Goal: Information Seeking & Learning: Learn about a topic

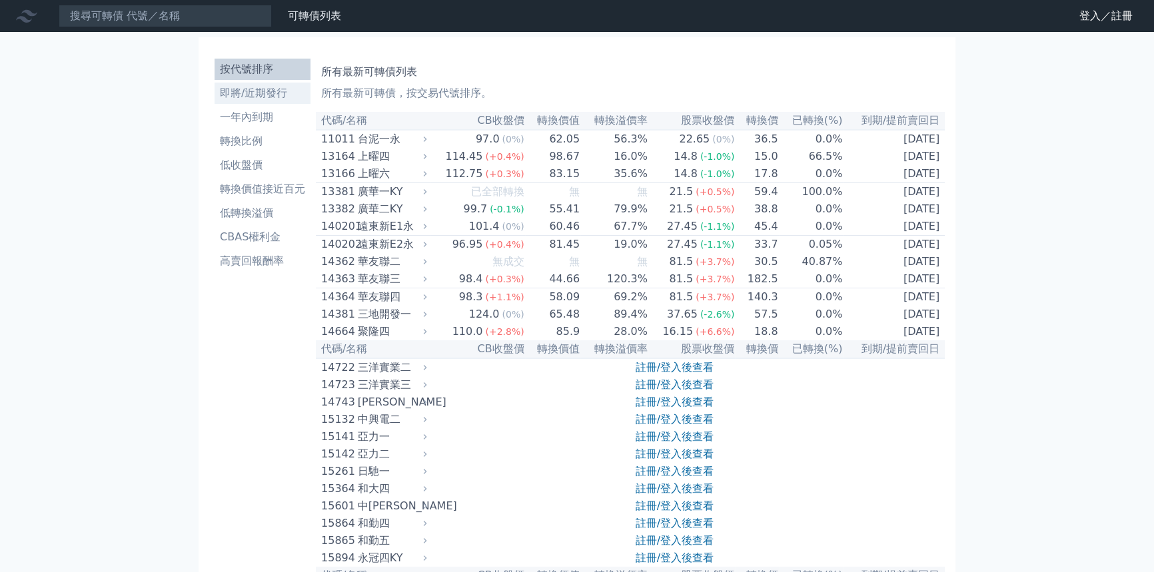
click at [215, 101] on li "即將/近期發行" at bounding box center [263, 93] width 96 height 16
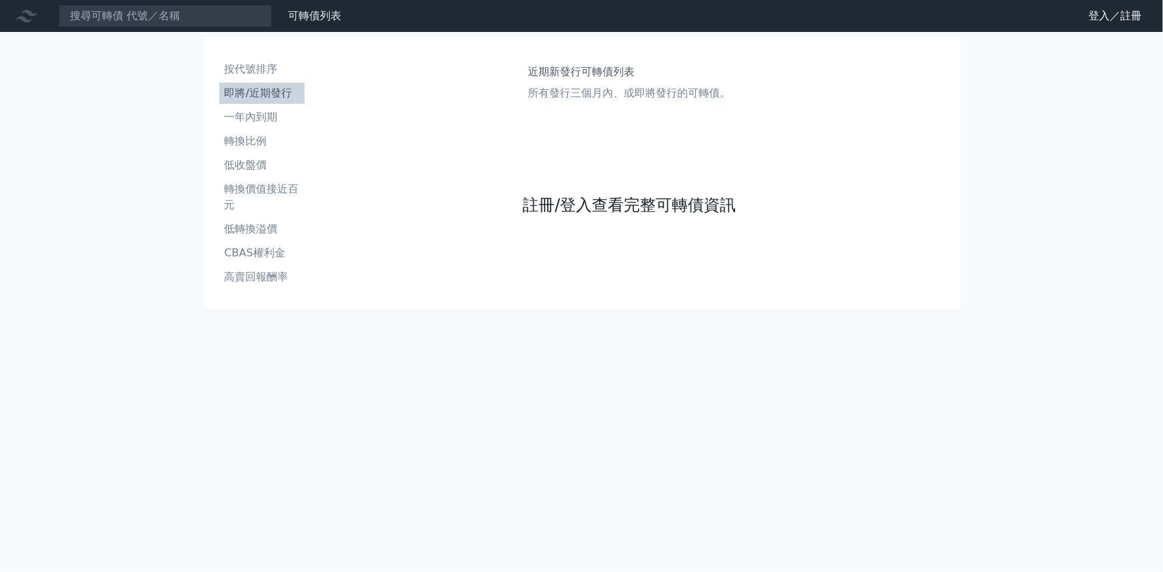
click at [564, 216] on link "註冊/登入查看完整可轉債資訊" at bounding box center [628, 205] width 213 height 21
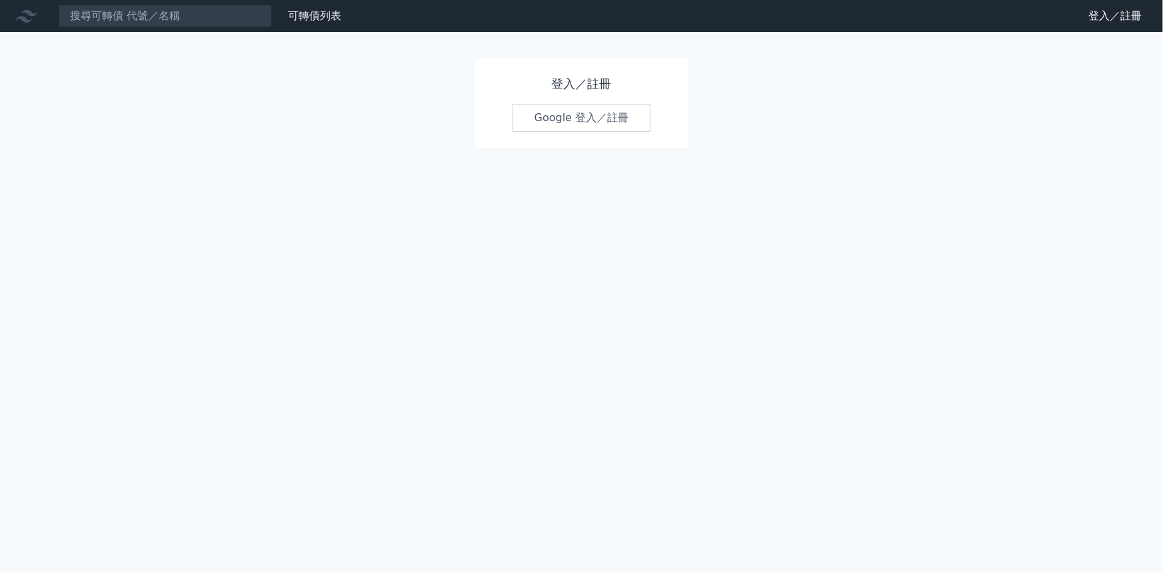
click at [592, 93] on h1 "登入／註冊" at bounding box center [581, 84] width 139 height 19
click at [624, 148] on div "登入／註冊 Google 登入／註冊" at bounding box center [581, 103] width 213 height 89
click at [626, 132] on link "Google 登入／註冊" at bounding box center [581, 118] width 139 height 28
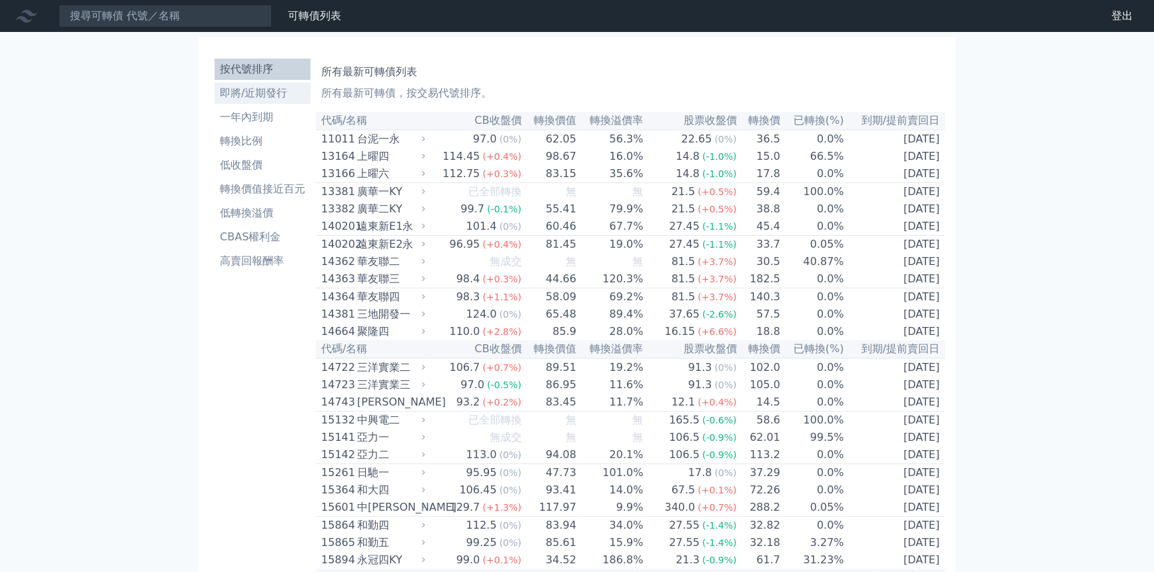
click at [215, 101] on li "即將/近期發行" at bounding box center [263, 93] width 96 height 16
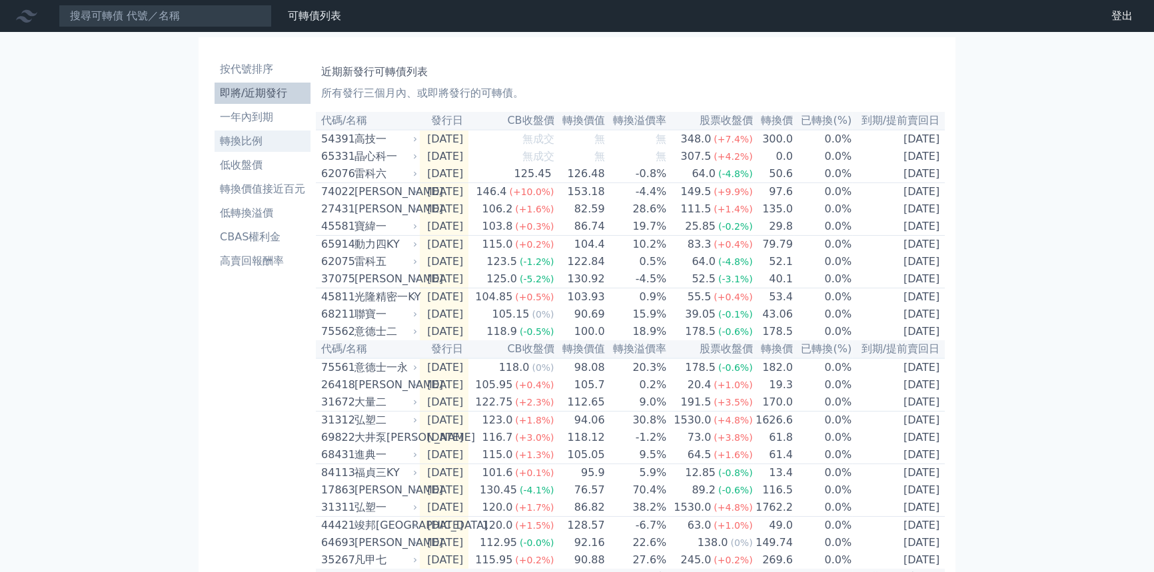
click at [215, 149] on li "轉換比例" at bounding box center [263, 141] width 96 height 16
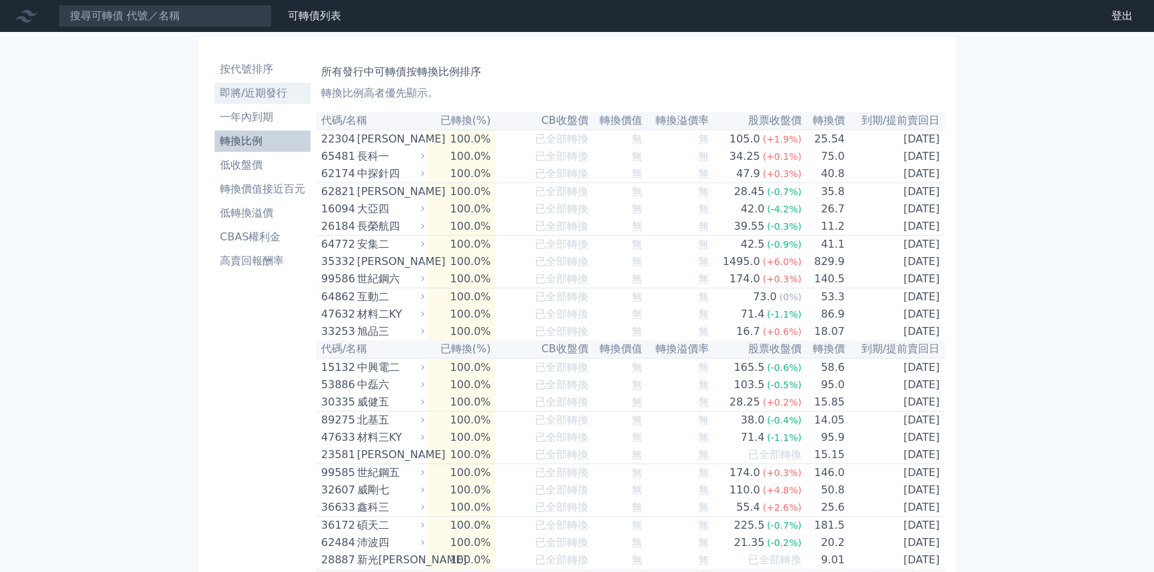
click at [215, 101] on li "即將/近期發行" at bounding box center [263, 93] width 96 height 16
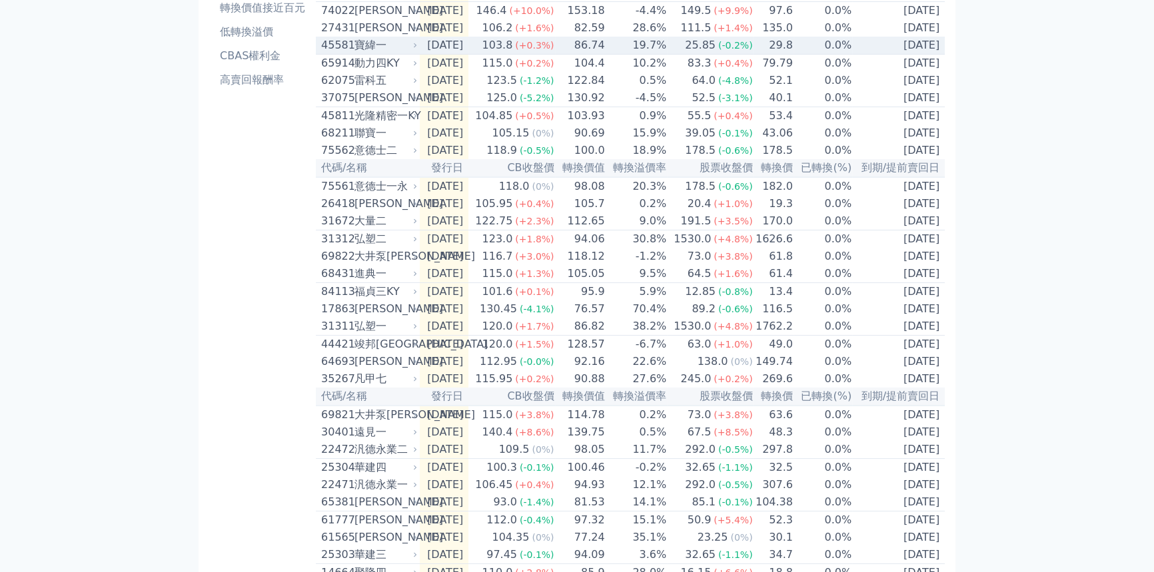
scroll to position [121, 0]
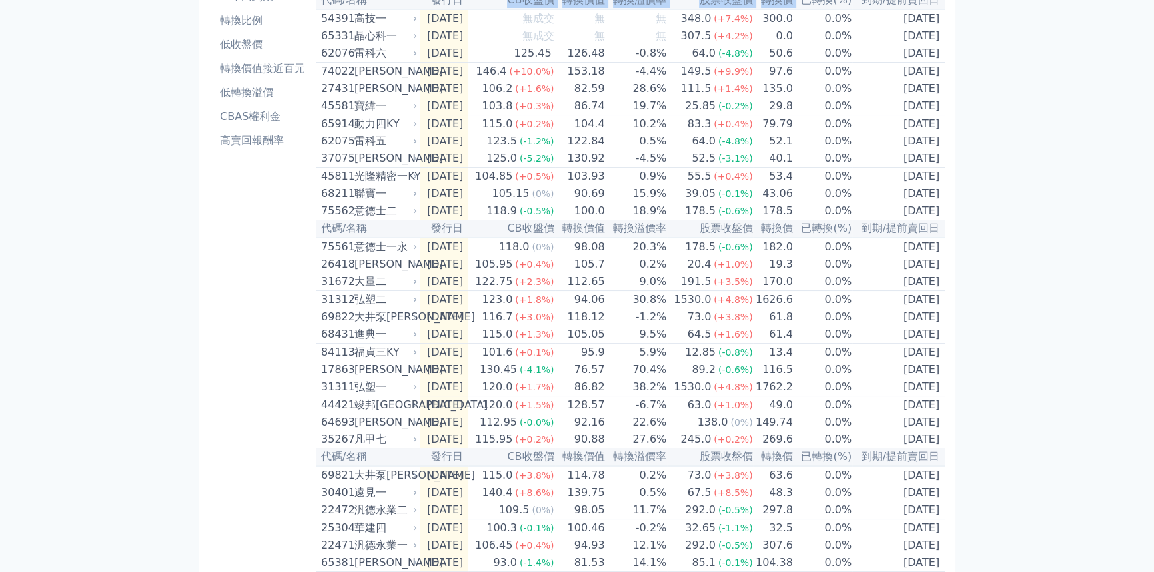
drag, startPoint x: 491, startPoint y: 27, endPoint x: 844, endPoint y: 27, distance: 352.5
click at [844, 9] on tr "代碼/名稱 發行日 CB收盤價 轉換價值 轉換溢價率 股票收盤價 轉換價 已轉換(%) 到期/提前賣回日" at bounding box center [630, 0] width 629 height 18
copy tr "CB收盤價 轉換價值 轉換溢價率 股票收盤價 轉換價"
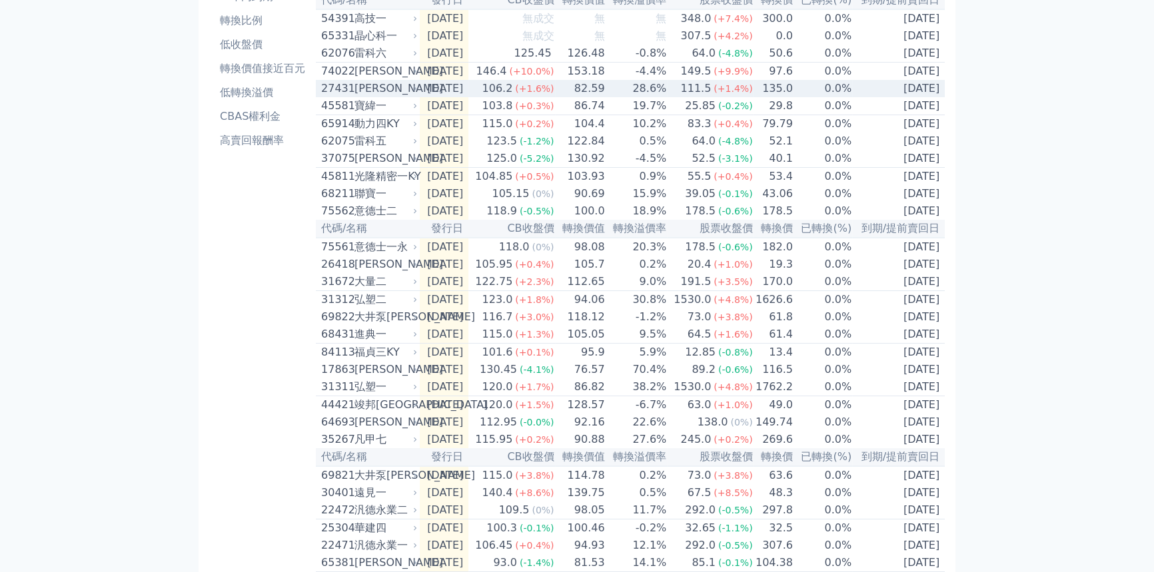
click at [603, 97] on td "82.59" at bounding box center [580, 88] width 51 height 17
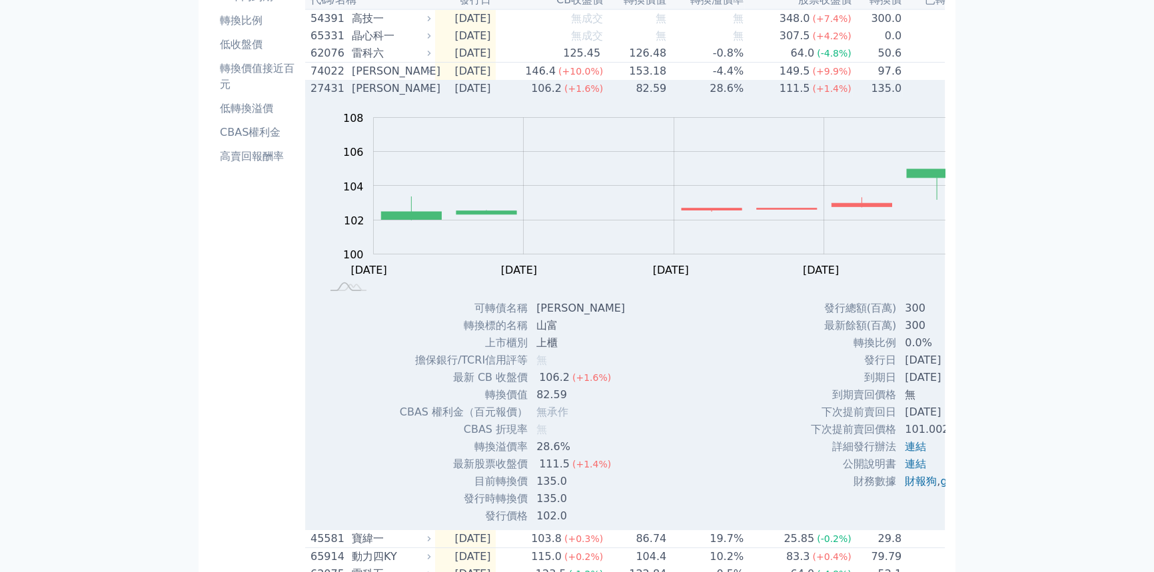
click at [667, 97] on td "28.6%" at bounding box center [705, 88] width 77 height 17
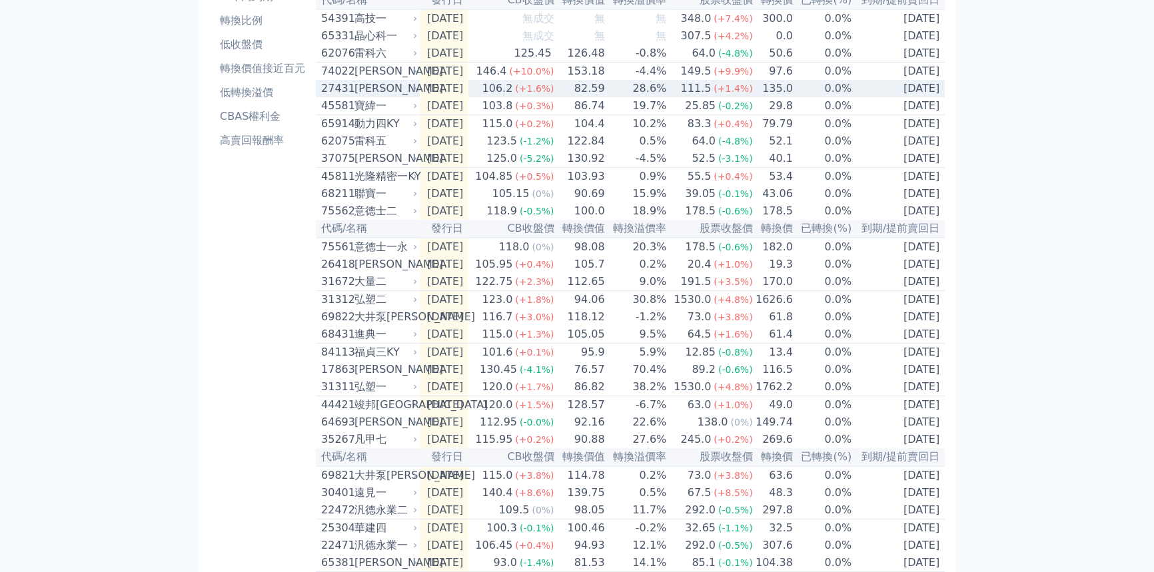
click at [630, 97] on td "28.6%" at bounding box center [637, 88] width 62 height 17
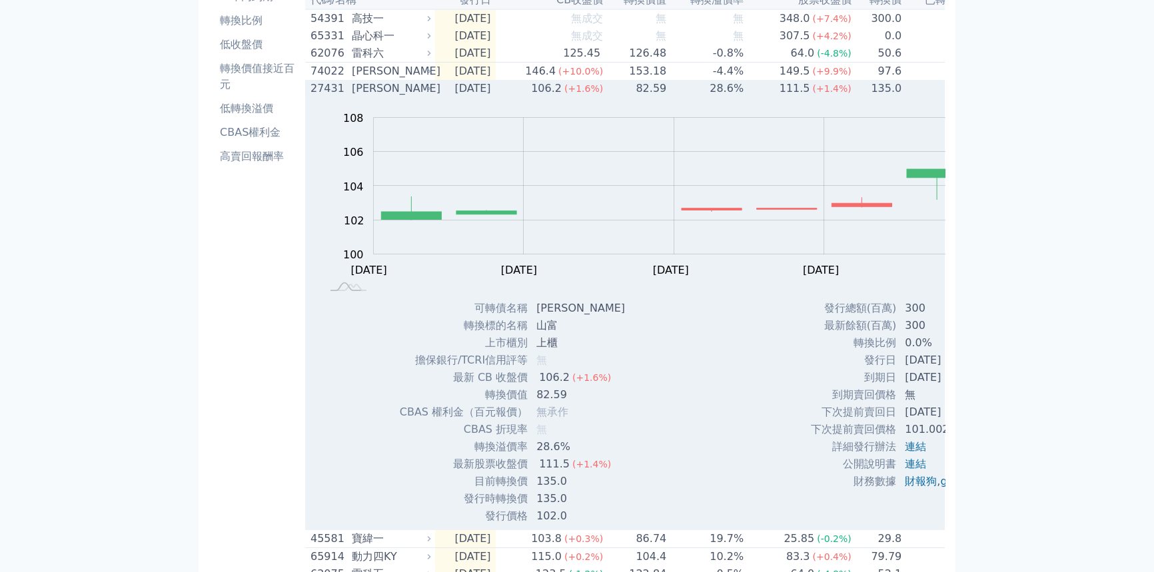
click at [667, 97] on td "28.6%" at bounding box center [705, 88] width 77 height 17
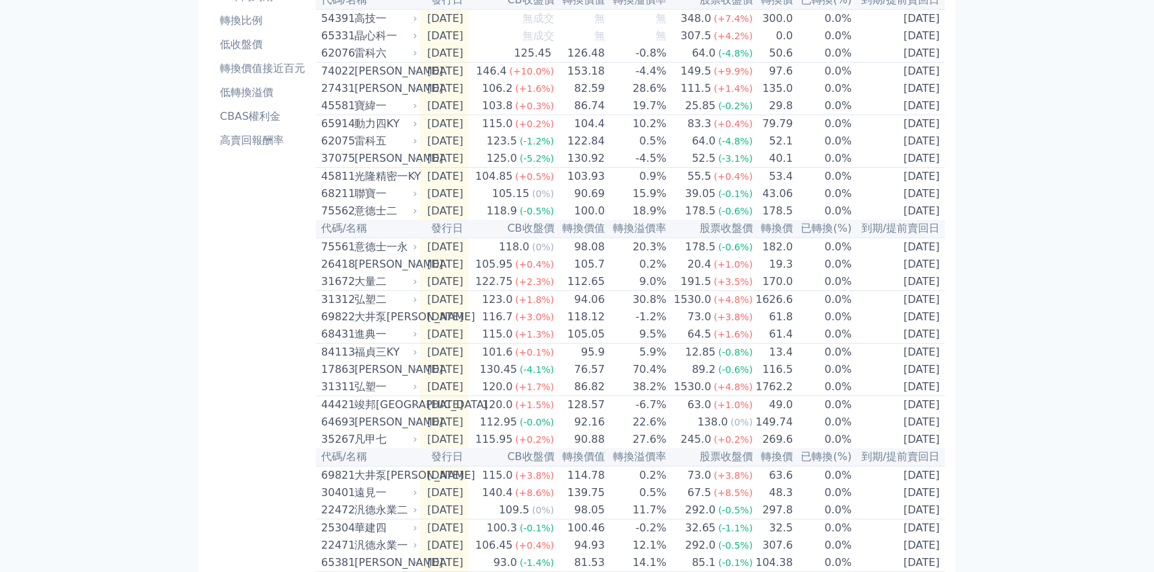
click at [793, 9] on th "轉換價" at bounding box center [773, 0] width 40 height 18
click at [753, 9] on th "股票收盤價" at bounding box center [710, 0] width 86 height 18
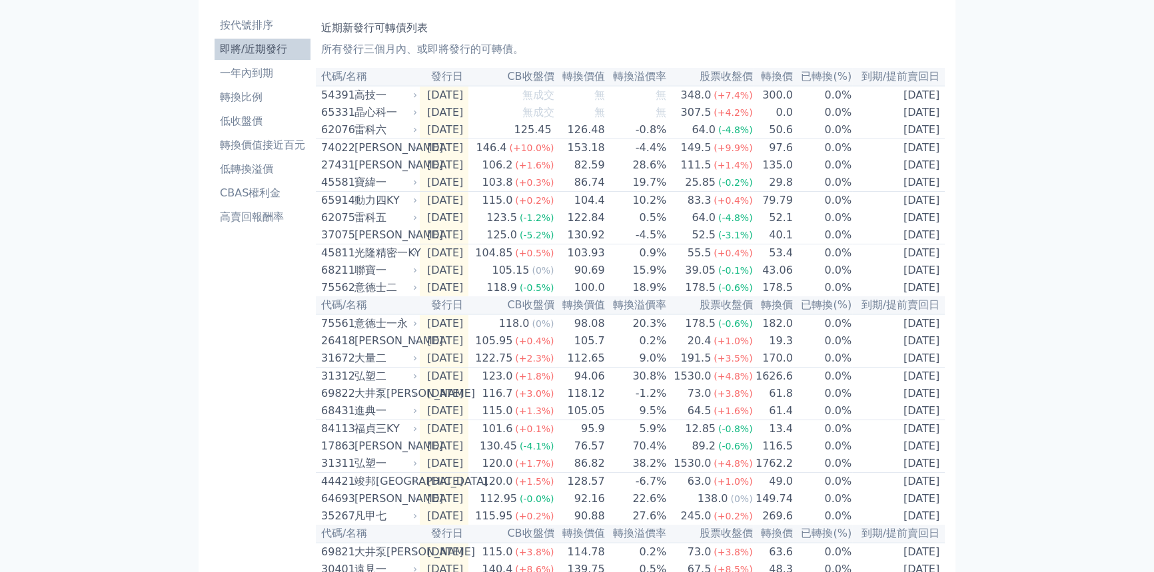
scroll to position [0, 0]
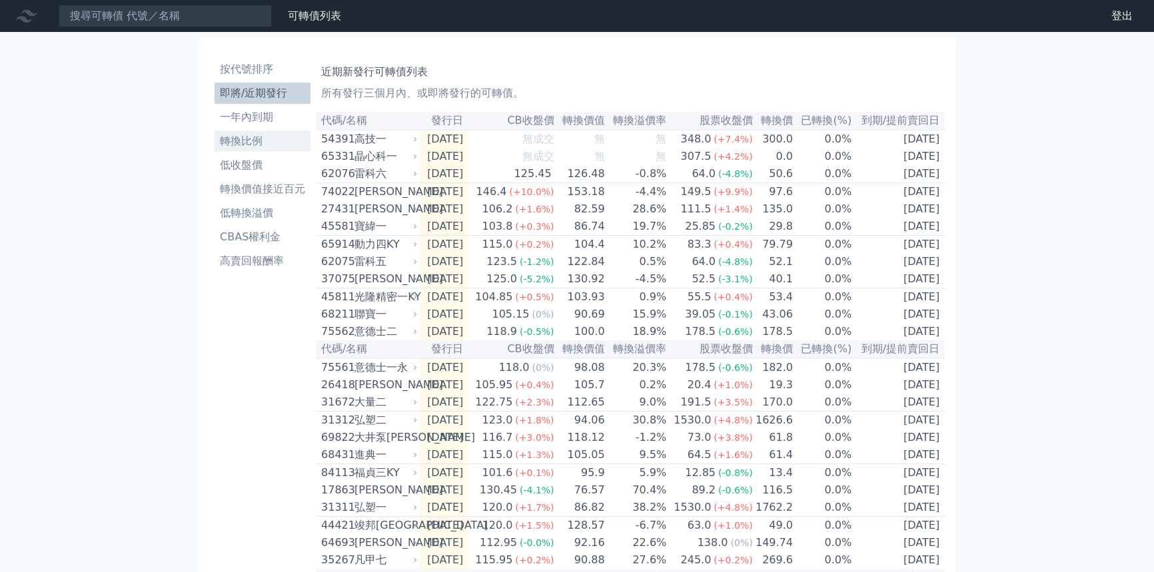
click at [215, 149] on li "轉換比例" at bounding box center [263, 141] width 96 height 16
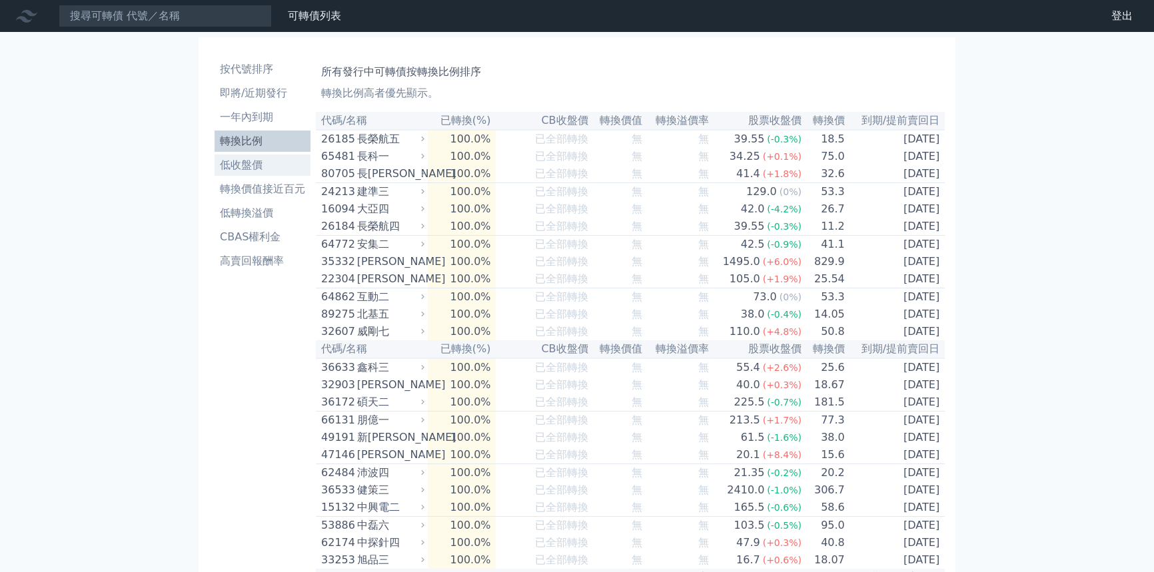
click at [215, 173] on li "低收盤價" at bounding box center [263, 165] width 96 height 16
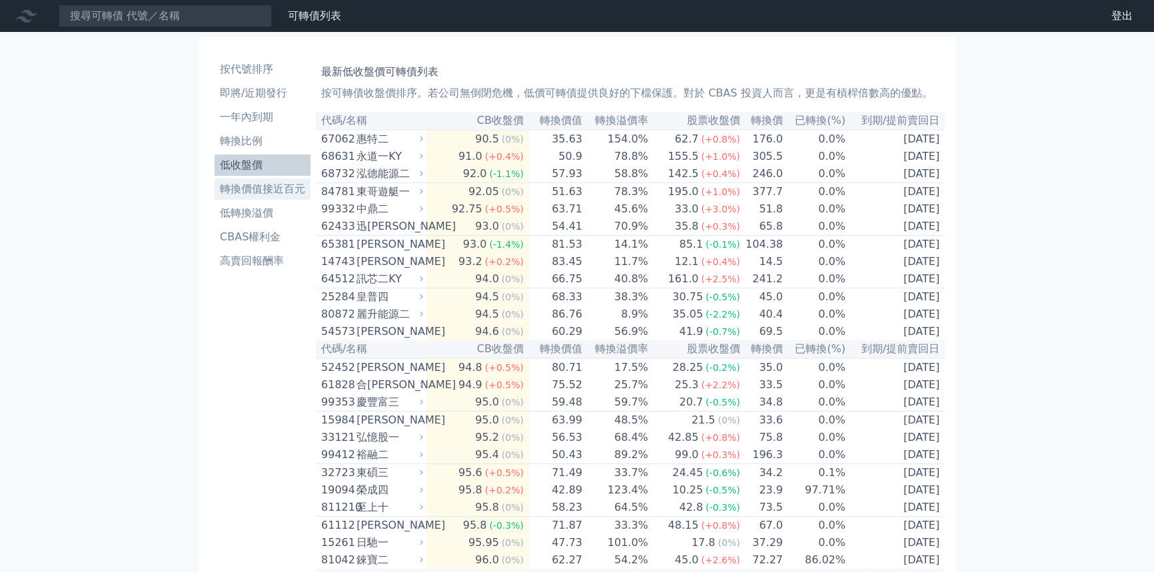
click at [215, 197] on li "轉換價值接近百元" at bounding box center [263, 189] width 96 height 16
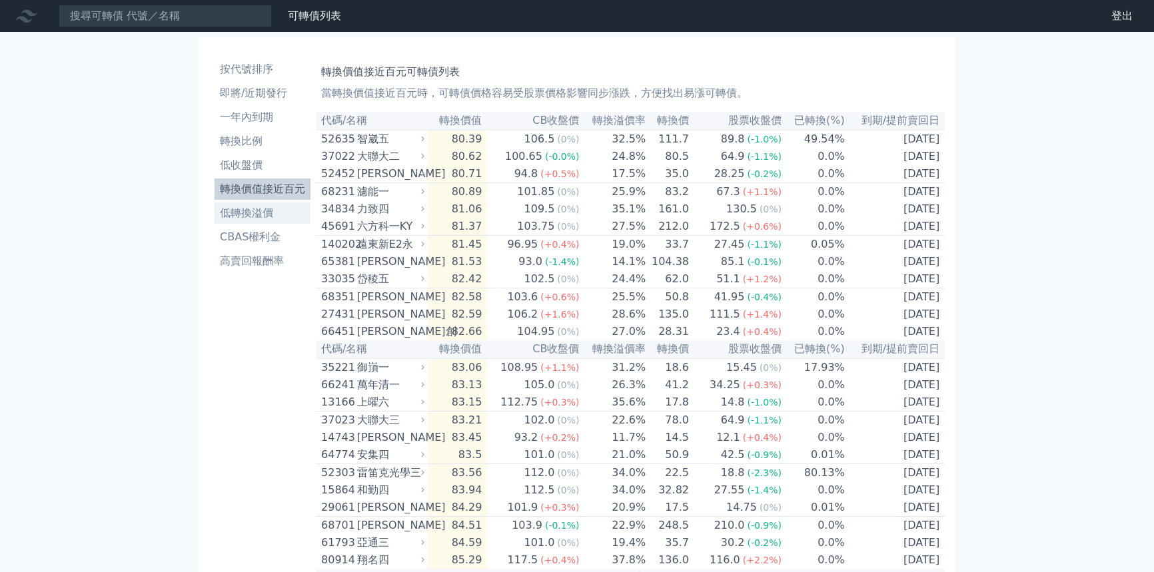
click at [215, 221] on li "低轉換溢價" at bounding box center [263, 213] width 96 height 16
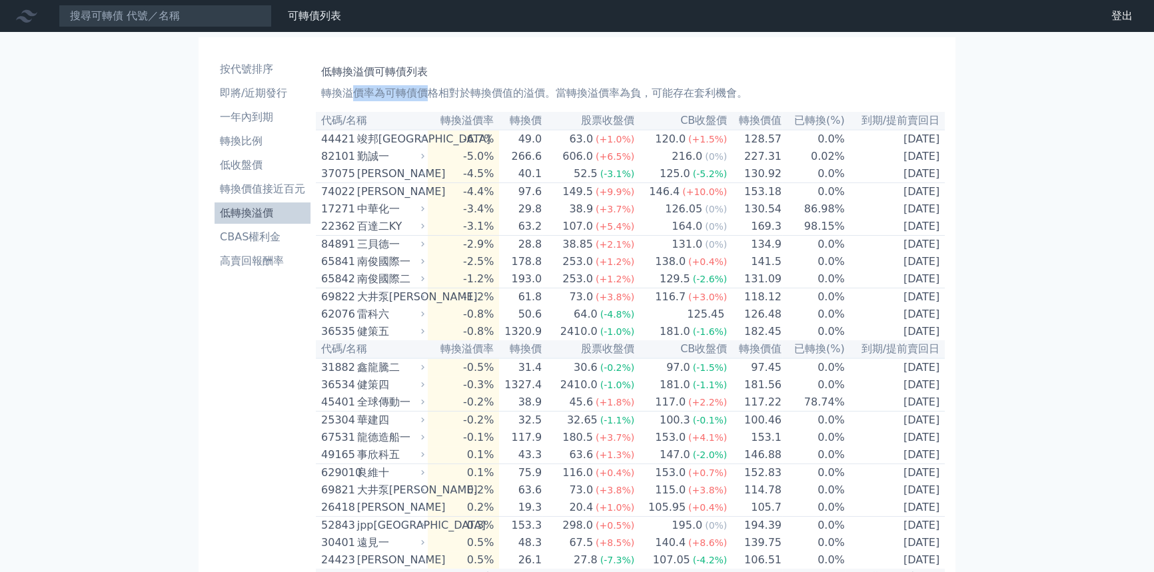
drag, startPoint x: 298, startPoint y: 121, endPoint x: 397, endPoint y: 117, distance: 98.7
click at [395, 101] on p "轉換溢價率為可轉債價格相對於轉換價值的溢價。當轉換溢價率為負，可能存在套利機會。" at bounding box center [630, 93] width 618 height 16
click at [574, 101] on p "轉換溢價率為可轉債價格相對於轉換價值的溢價。當轉換溢價率為負，可能存在套利機會。" at bounding box center [630, 93] width 618 height 16
drag, startPoint x: 261, startPoint y: 113, endPoint x: 875, endPoint y: 120, distance: 613.8
click at [875, 101] on p "轉換溢價率為可轉債價格相對於轉換價值的溢價。當轉換溢價率為負，可能存在套利機會。" at bounding box center [630, 93] width 618 height 16
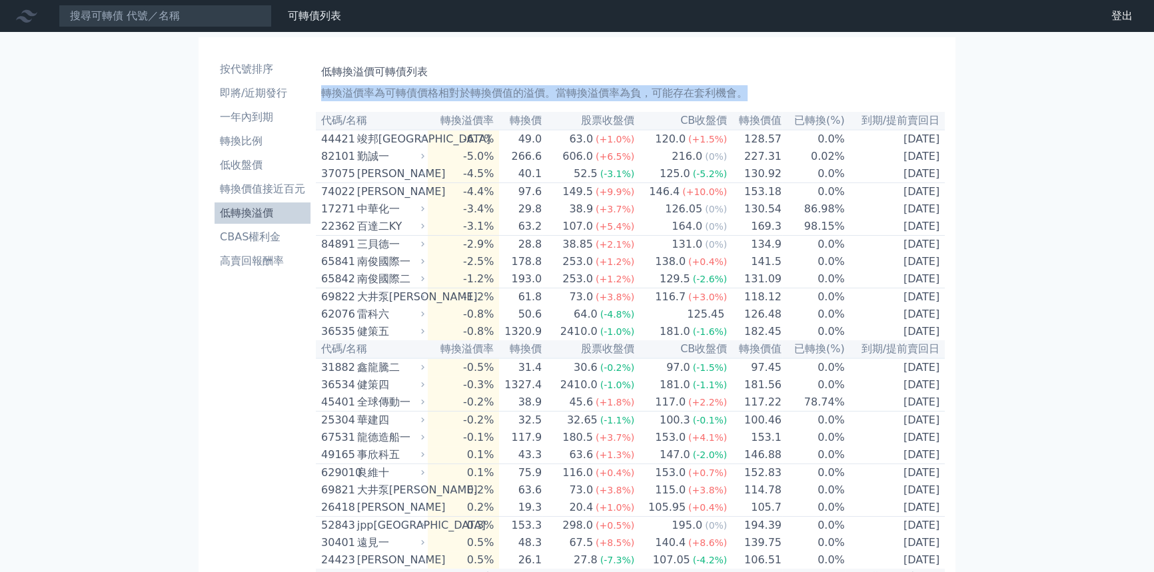
copy p "轉換溢價率為可轉債價格相對於轉換價值的溢價。當轉換溢價率為負，可能存在套利機會。"
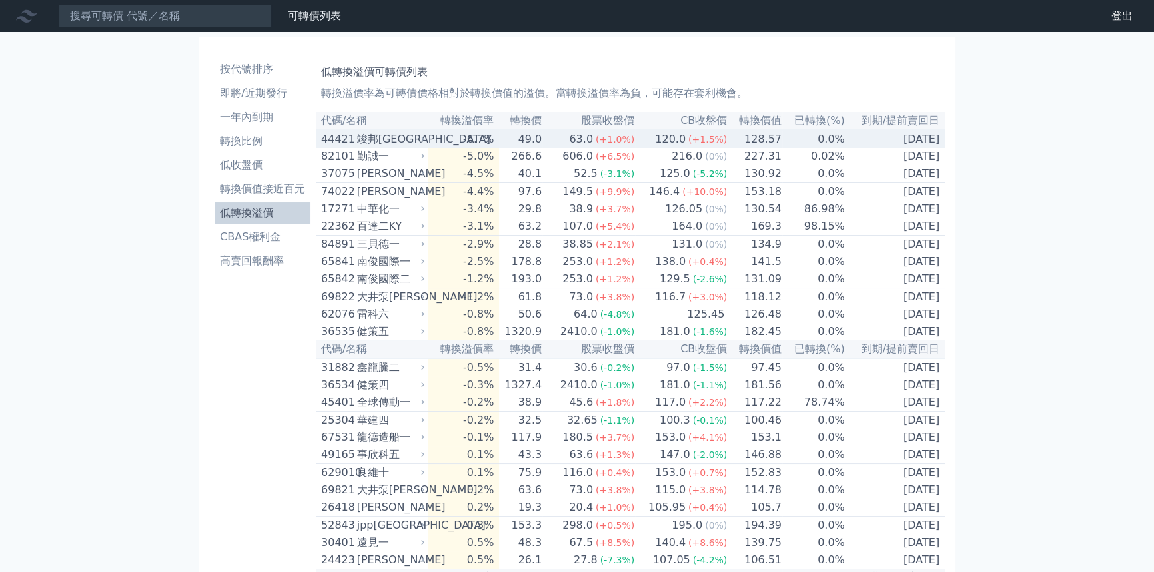
click at [419, 143] on icon at bounding box center [423, 139] width 9 height 9
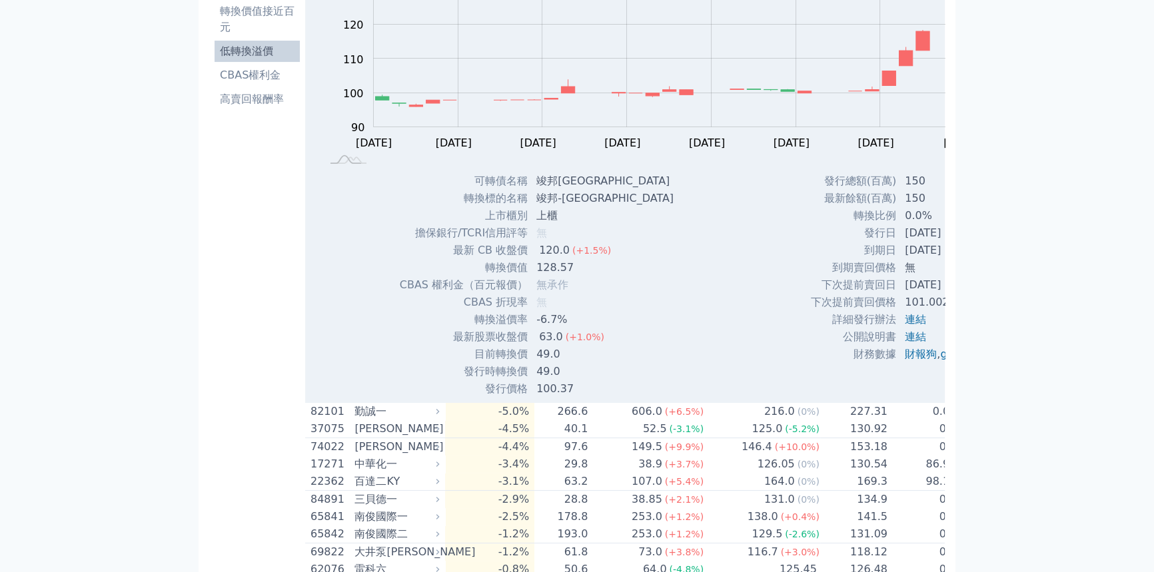
scroll to position [181, 0]
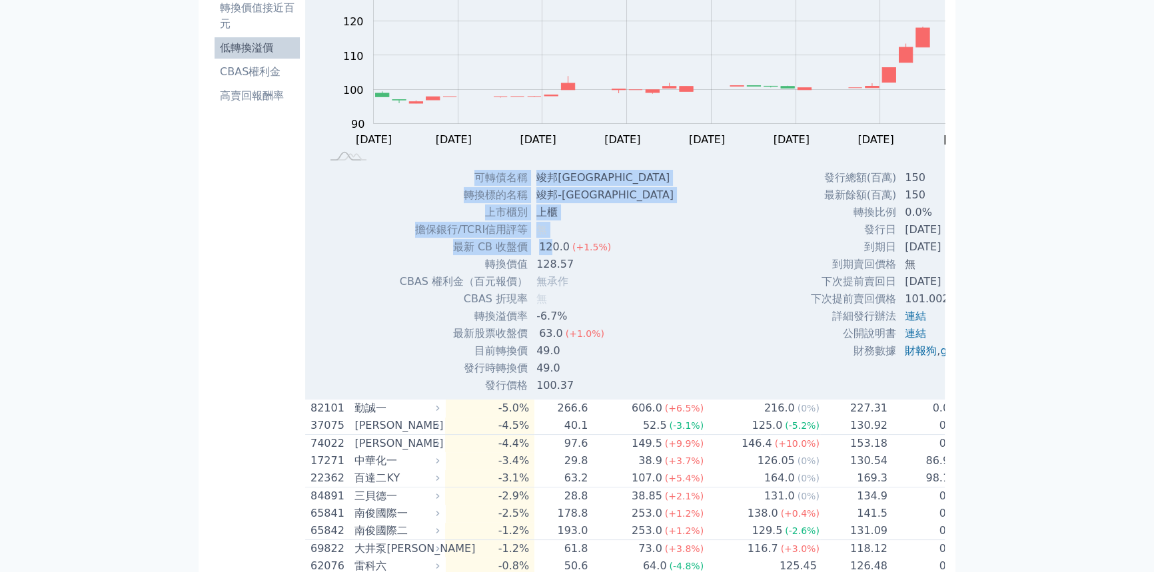
drag, startPoint x: 419, startPoint y: 222, endPoint x: 506, endPoint y: 309, distance: 123.9
click at [506, 309] on tbody "可轉債名稱 竣邦一KY 轉換標的名稱 竣邦-[GEOGRAPHIC_DATA] 上市櫃別 上櫃 擔保銀行/TCRI信用評等 無 最新 CB 收盤價 120.0…" at bounding box center [541, 281] width 285 height 225
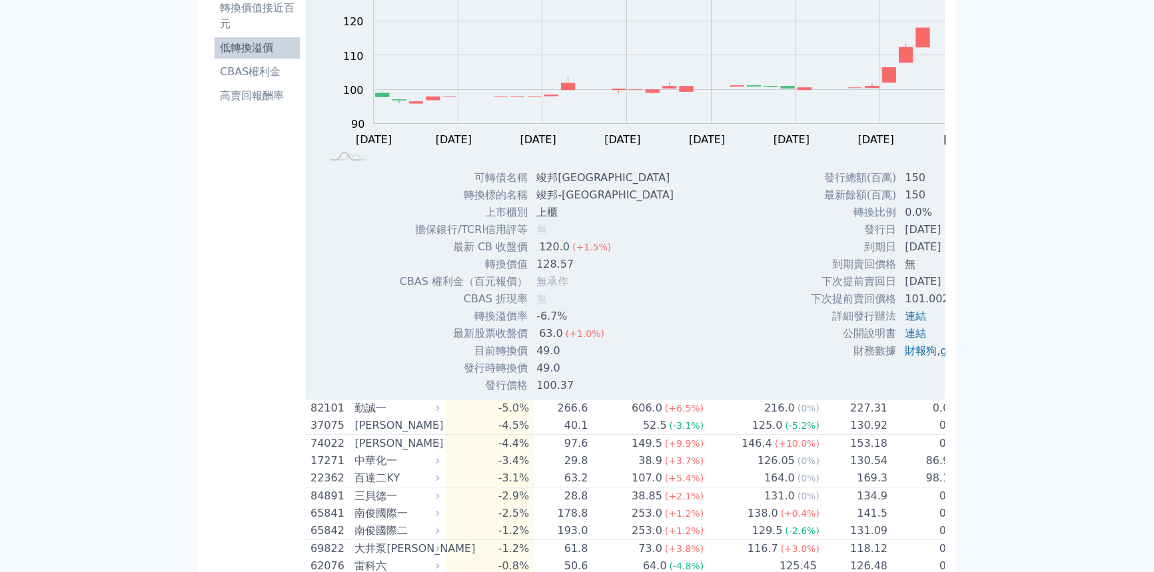
click at [528, 273] on td "128.57" at bounding box center [606, 264] width 156 height 17
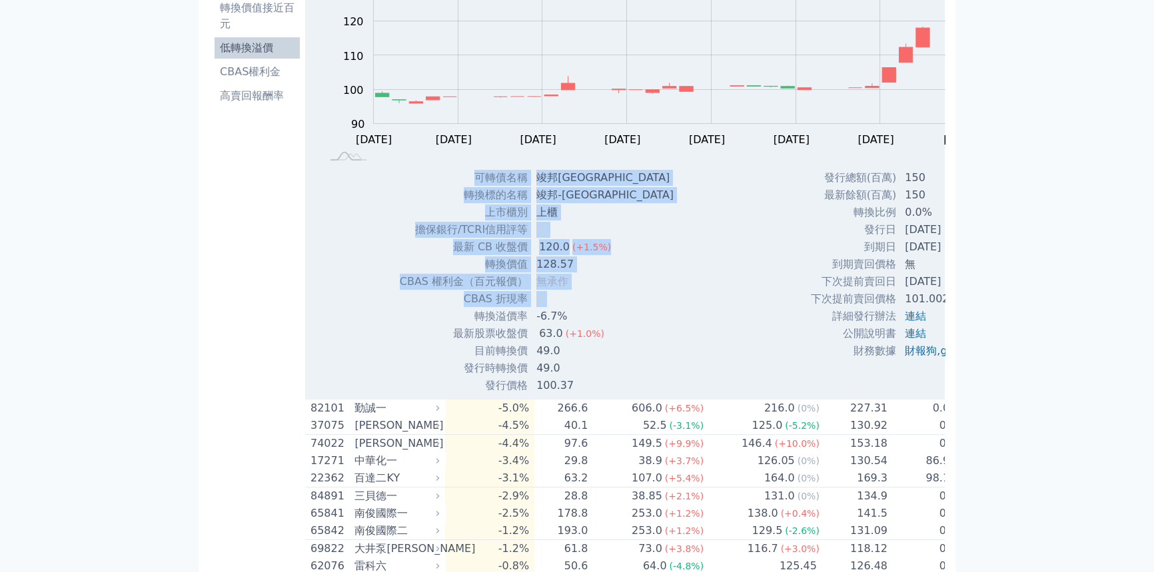
drag, startPoint x: 318, startPoint y: 355, endPoint x: 530, endPoint y: 375, distance: 212.9
click at [530, 375] on div "可轉債名稱 竣邦一KY 轉換標的名稱 竣邦-[GEOGRAPHIC_DATA] 上市櫃別 上櫃 擔保銀行/TCRI信用評等 無 最新 CB 收盤價 120.0…" at bounding box center [511, 281] width 256 height 225
click at [527, 386] on tbody "可轉債名稱 竣邦一KY 轉換標的名稱 竣邦-[GEOGRAPHIC_DATA] 上市櫃別 上櫃 擔保銀行/TCRI信用評等 無 最新 CB 收盤價 120.0…" at bounding box center [541, 281] width 285 height 225
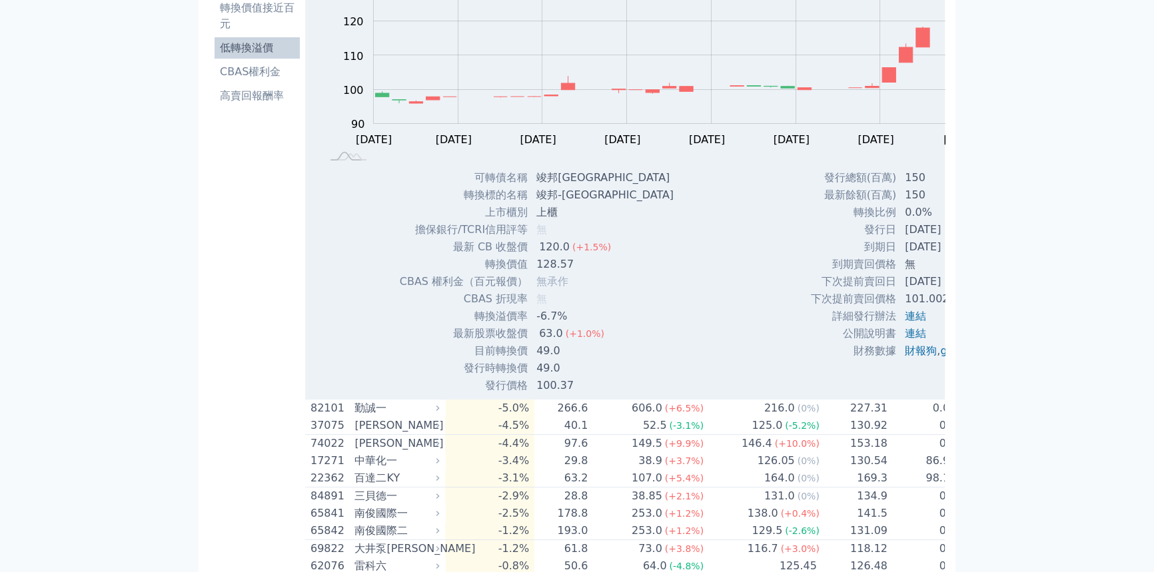
click at [528, 325] on td "-6.7%" at bounding box center [606, 316] width 156 height 17
drag, startPoint x: 863, startPoint y: 288, endPoint x: 916, endPoint y: 294, distance: 53.7
click at [916, 239] on td "[DATE]" at bounding box center [947, 229] width 101 height 17
drag, startPoint x: 867, startPoint y: 313, endPoint x: 930, endPoint y: 313, distance: 63.3
click at [930, 256] on td "[DATE]" at bounding box center [947, 247] width 101 height 17
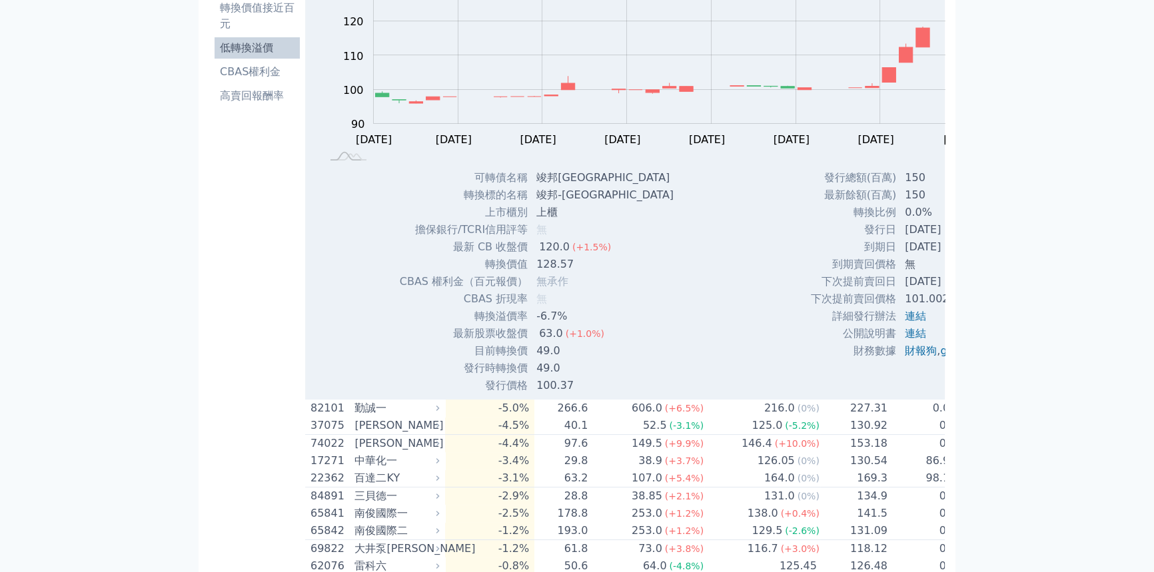
click at [810, 291] on td "下次提前賣回日" at bounding box center [853, 281] width 87 height 17
drag, startPoint x: 750, startPoint y: 350, endPoint x: 824, endPoint y: 353, distance: 74.0
click at [824, 291] on td "下次提前賣回日" at bounding box center [853, 281] width 87 height 17
drag, startPoint x: 848, startPoint y: 293, endPoint x: 922, endPoint y: 292, distance: 74.6
click at [922, 239] on td "[DATE]" at bounding box center [947, 229] width 101 height 17
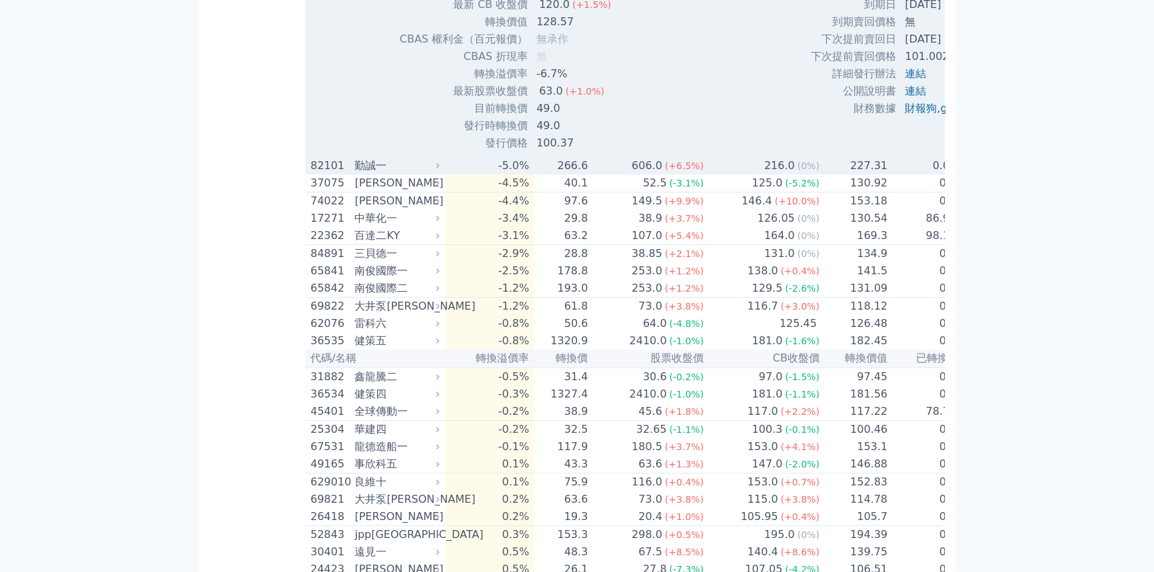
click at [445, 175] on td "-5.0%" at bounding box center [489, 165] width 89 height 17
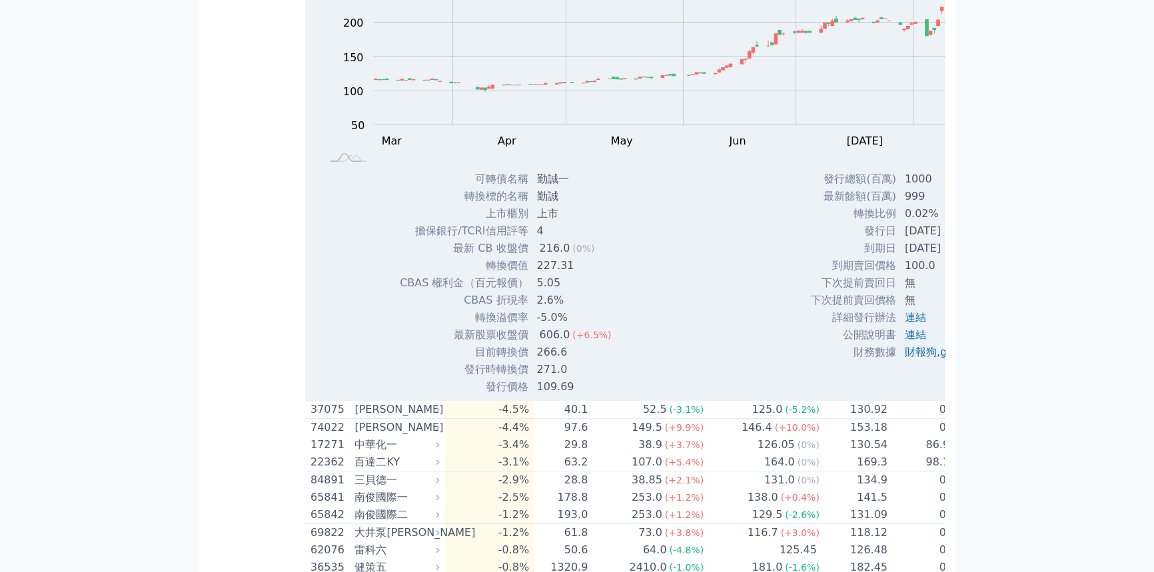
scroll to position [666, 0]
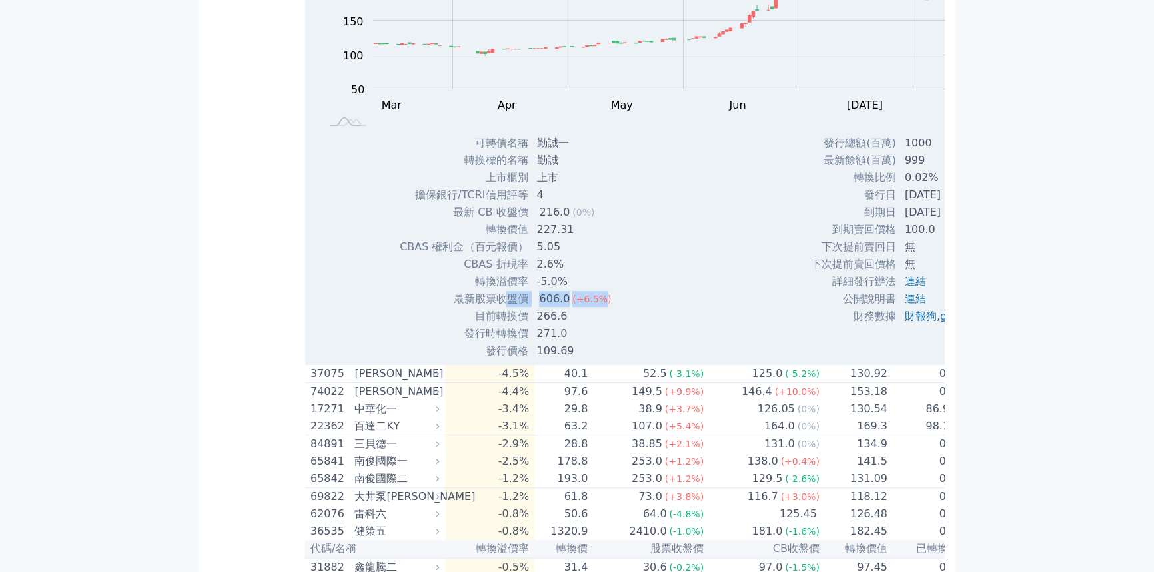
drag, startPoint x: 457, startPoint y: 448, endPoint x: 568, endPoint y: 445, distance: 110.7
click at [568, 308] on tr "最新股票收盤價 606.0 (+6.5%)" at bounding box center [510, 299] width 223 height 17
click at [457, 325] on td "目前轉換價" at bounding box center [463, 316] width 129 height 17
drag, startPoint x: 419, startPoint y: 475, endPoint x: 532, endPoint y: 470, distance: 112.7
click at [532, 325] on tr "目前轉換價 266.6" at bounding box center [510, 316] width 223 height 17
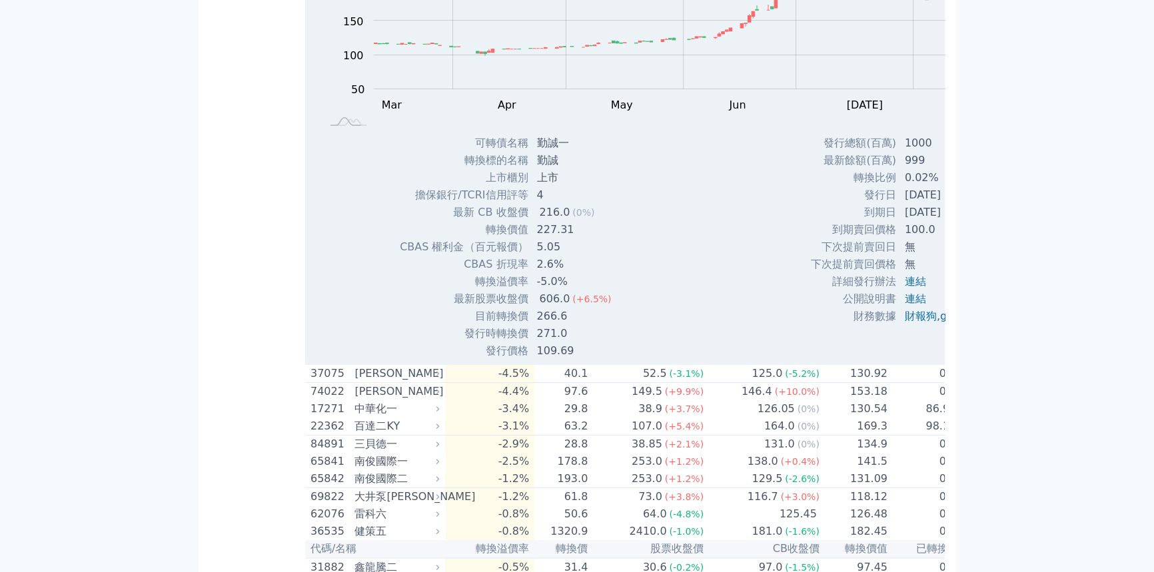
click at [528, 343] on td "271.0" at bounding box center [574, 333] width 93 height 17
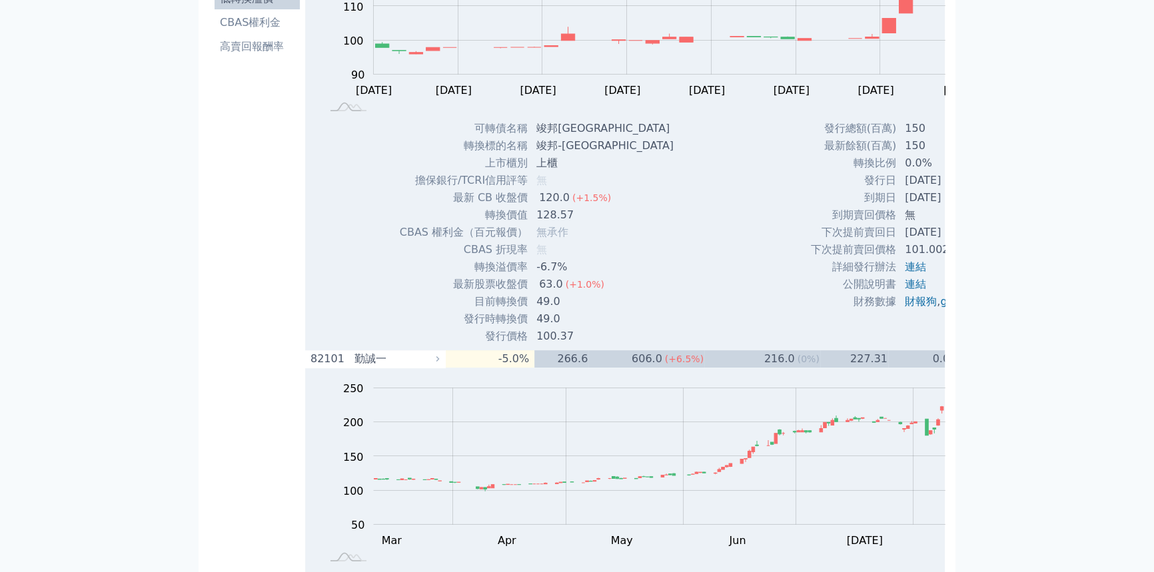
scroll to position [60, 0]
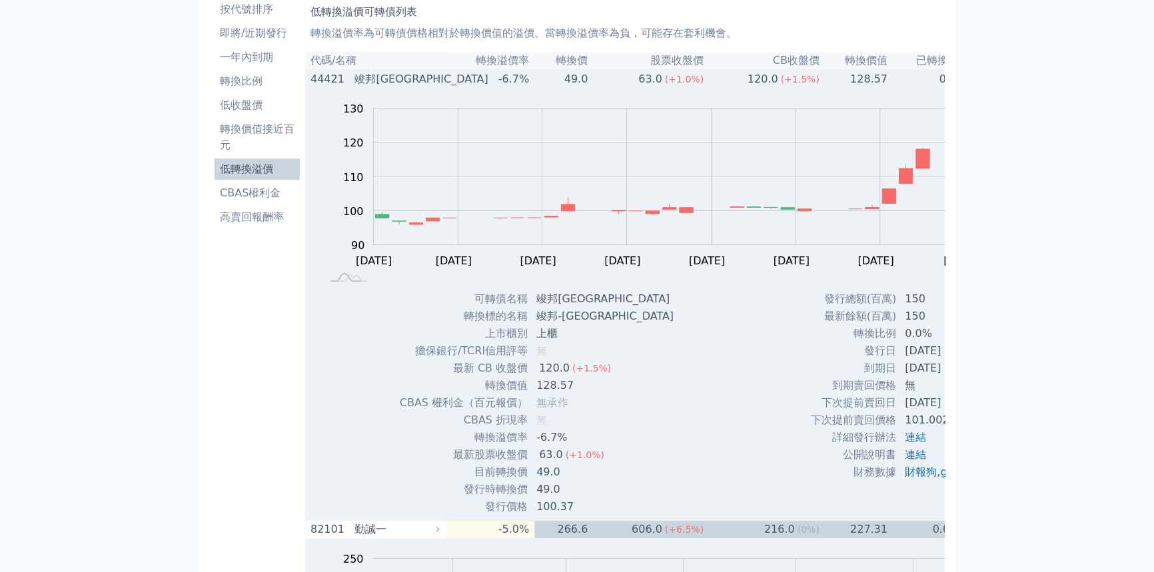
click at [355, 87] on div "竣邦[GEOGRAPHIC_DATA]" at bounding box center [396, 79] width 82 height 16
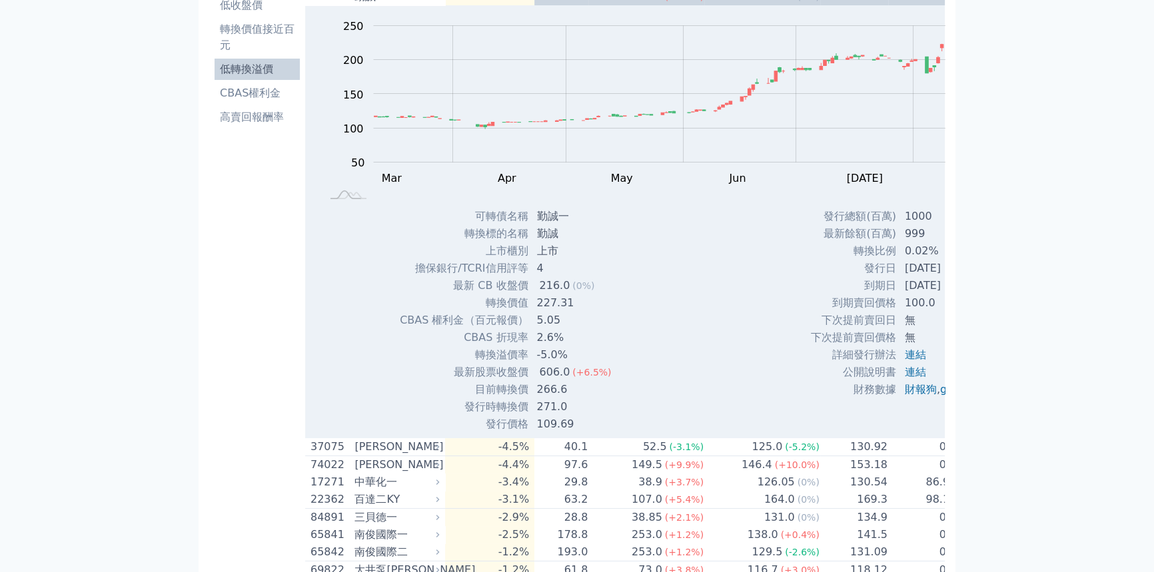
scroll to position [181, 0]
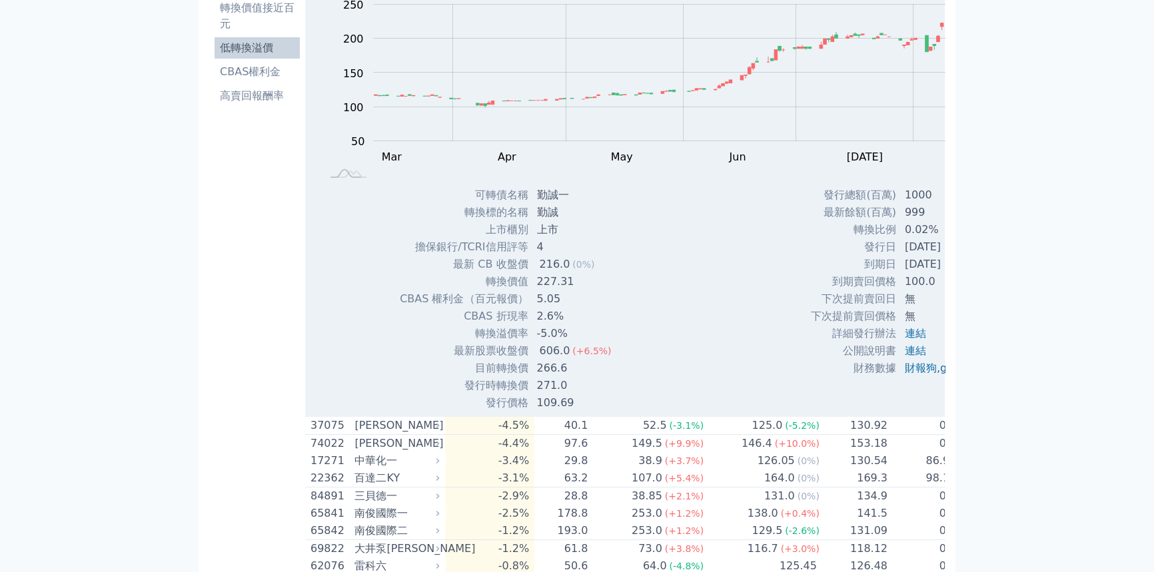
click at [897, 308] on td "無" at bounding box center [947, 299] width 101 height 17
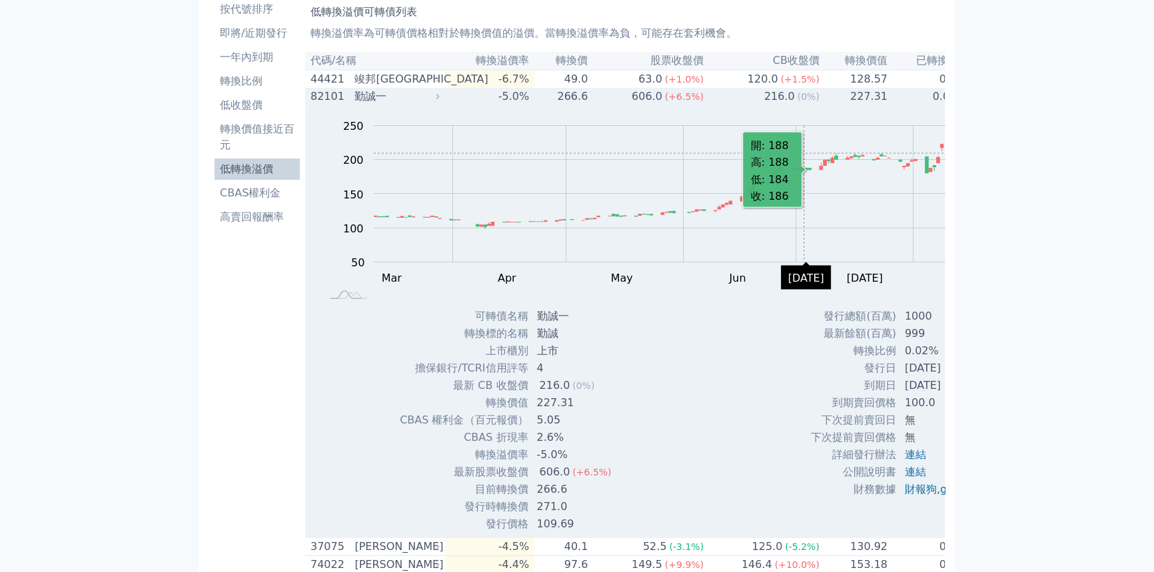
scroll to position [242, 0]
